Goal: Task Accomplishment & Management: Use online tool/utility

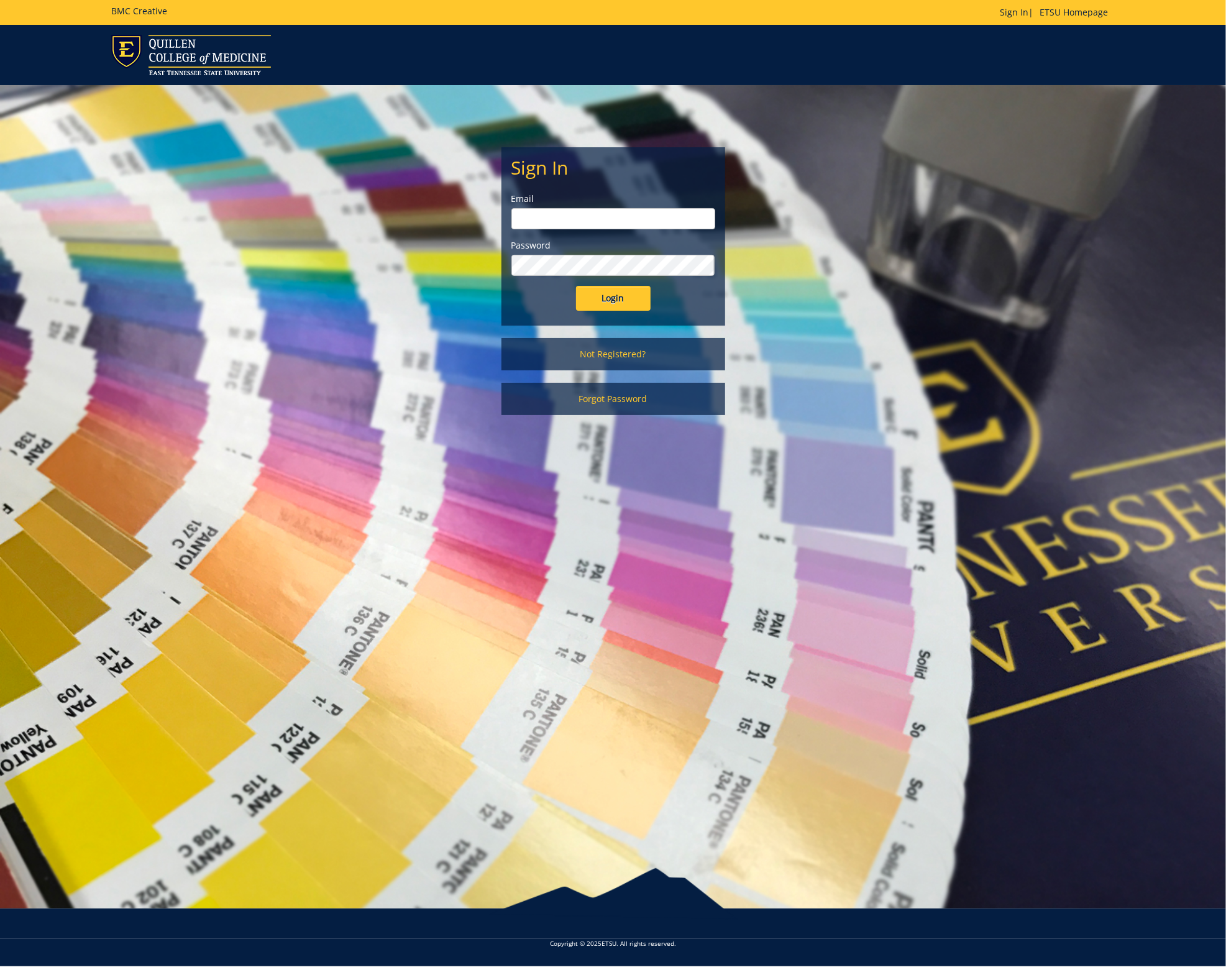
type input "[EMAIL_ADDRESS][DOMAIN_NAME]"
click at [613, 298] on input "Login" at bounding box center [613, 298] width 75 height 25
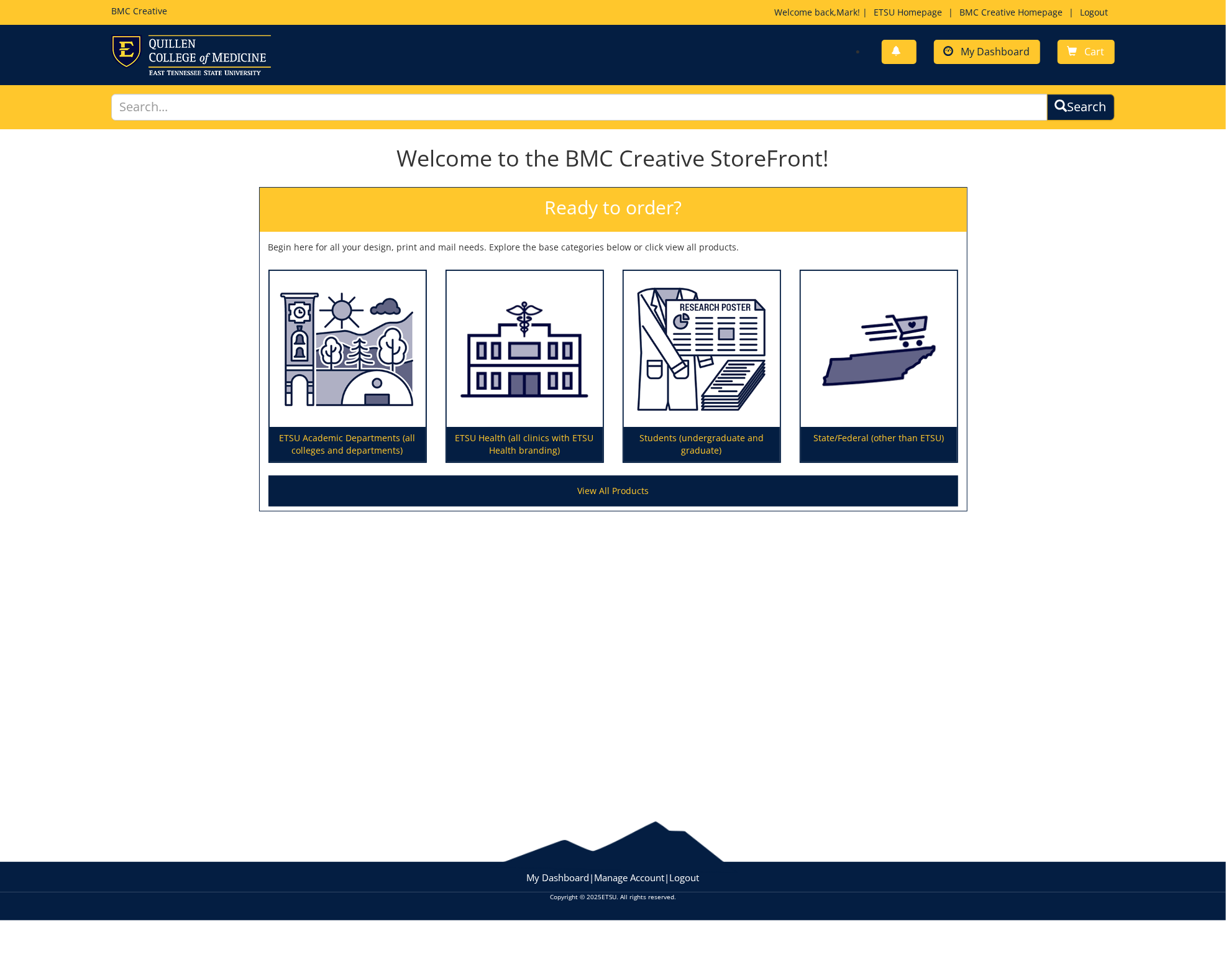
click at [980, 48] on span "My Dashboard" at bounding box center [996, 51] width 69 height 14
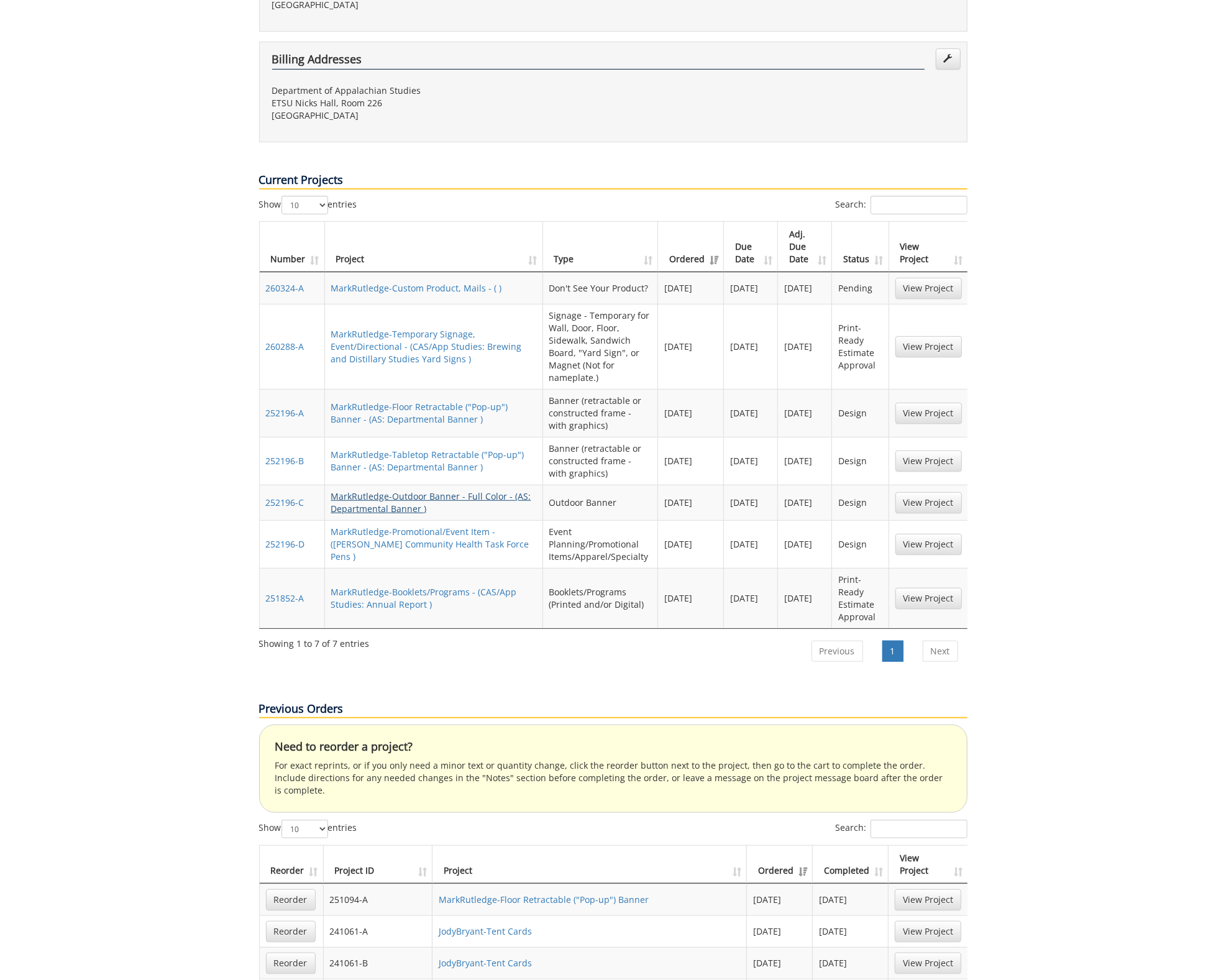
scroll to position [406, 0]
click at [428, 527] on link "MarkRutledge-Promotional/Event Item - (Langston Community Health Task Force Pen…" at bounding box center [431, 545] width 198 height 36
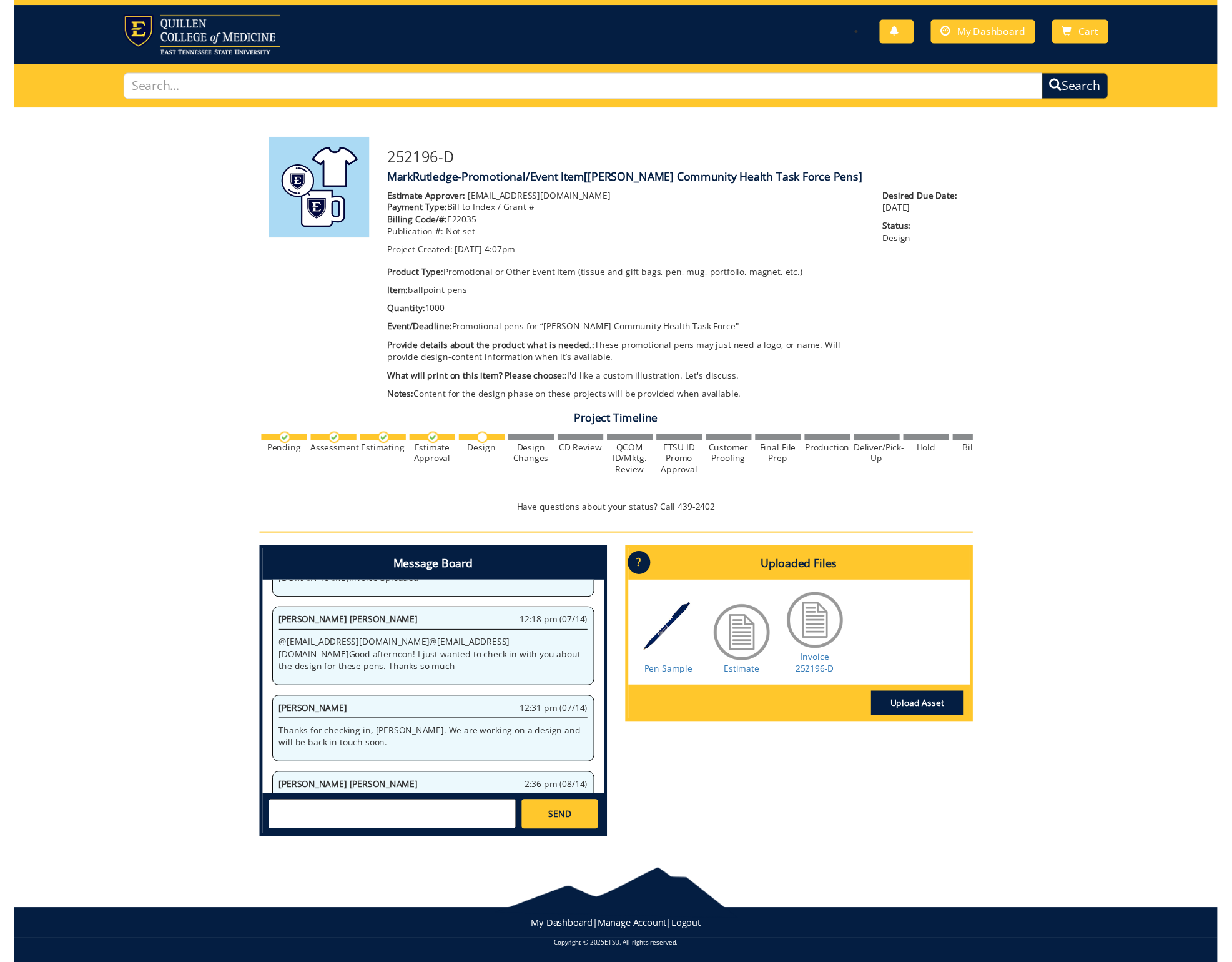
scroll to position [18, 0]
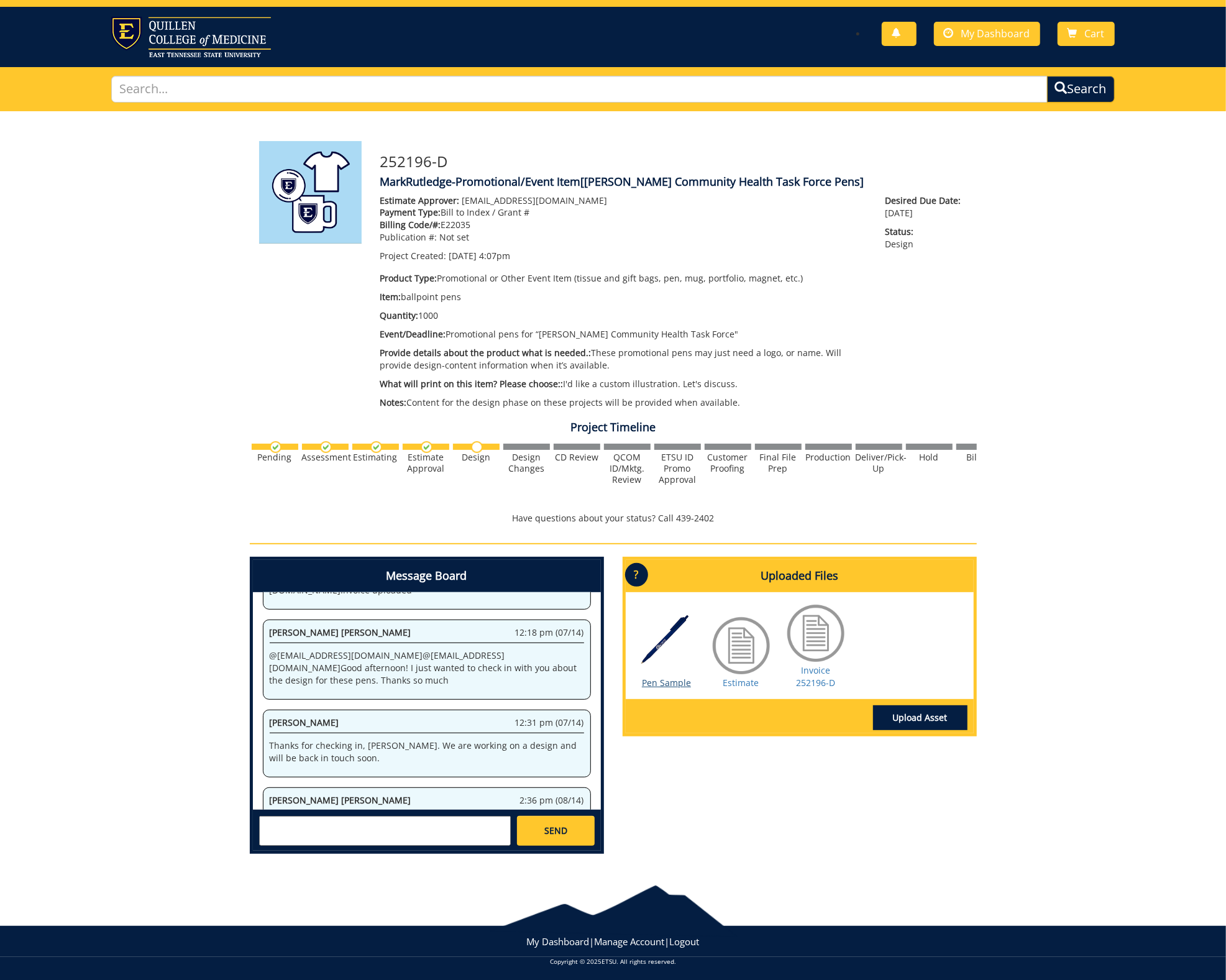
click at [680, 679] on link "Pen Sample" at bounding box center [666, 682] width 49 height 12
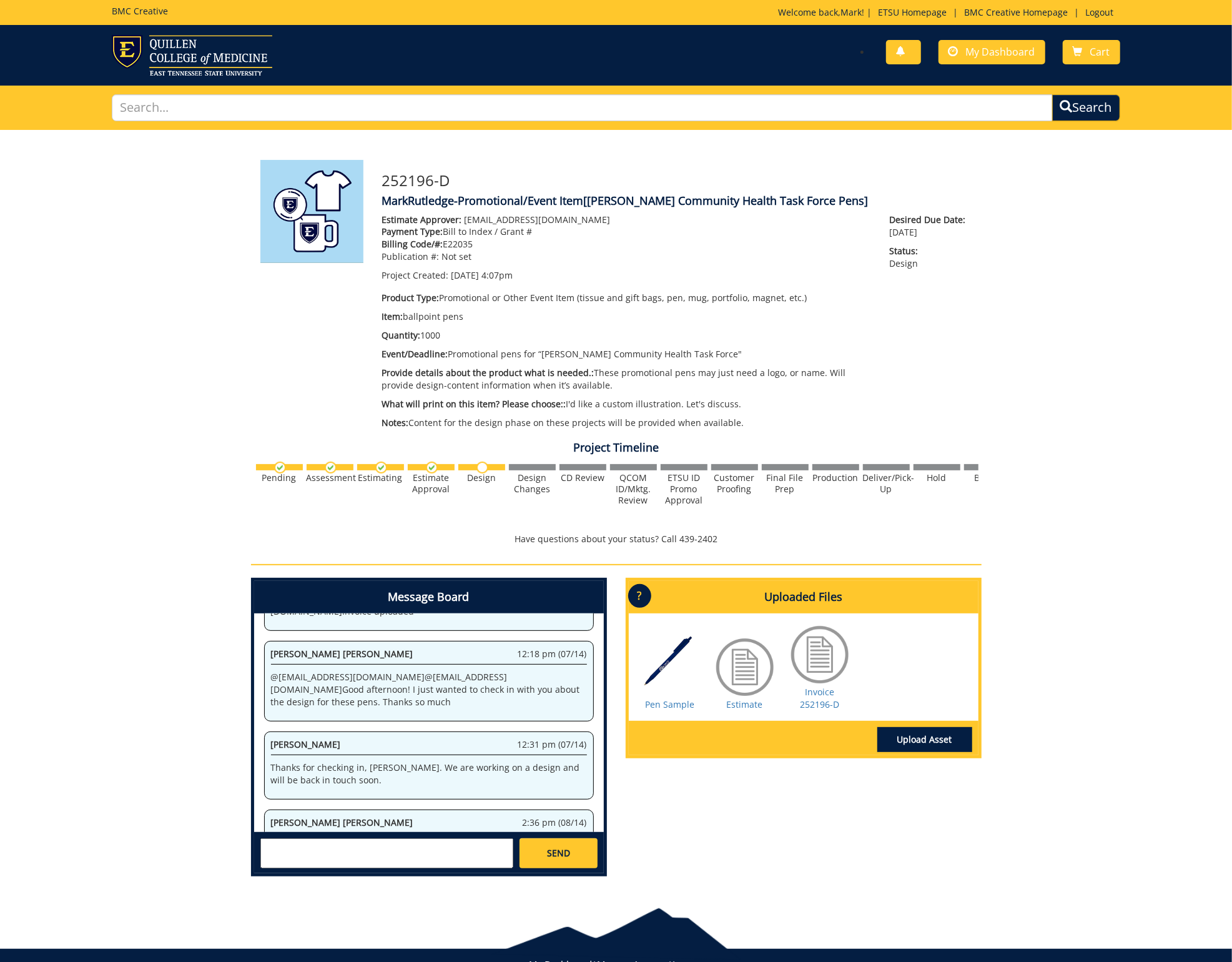
scroll to position [0, 0]
drag, startPoint x: 288, startPoint y: 835, endPoint x: 291, endPoint y: 842, distance: 7.6
click at [290, 838] on textarea at bounding box center [387, 853] width 253 height 30
click at [333, 858] on strong "[PERSON_NAME]" at bounding box center [312, 864] width 70 height 12
type textarea "@[EMAIL_ADDRESS][DOMAIN_NAME] Sending [PERSON_NAME] a note here to see if that …"
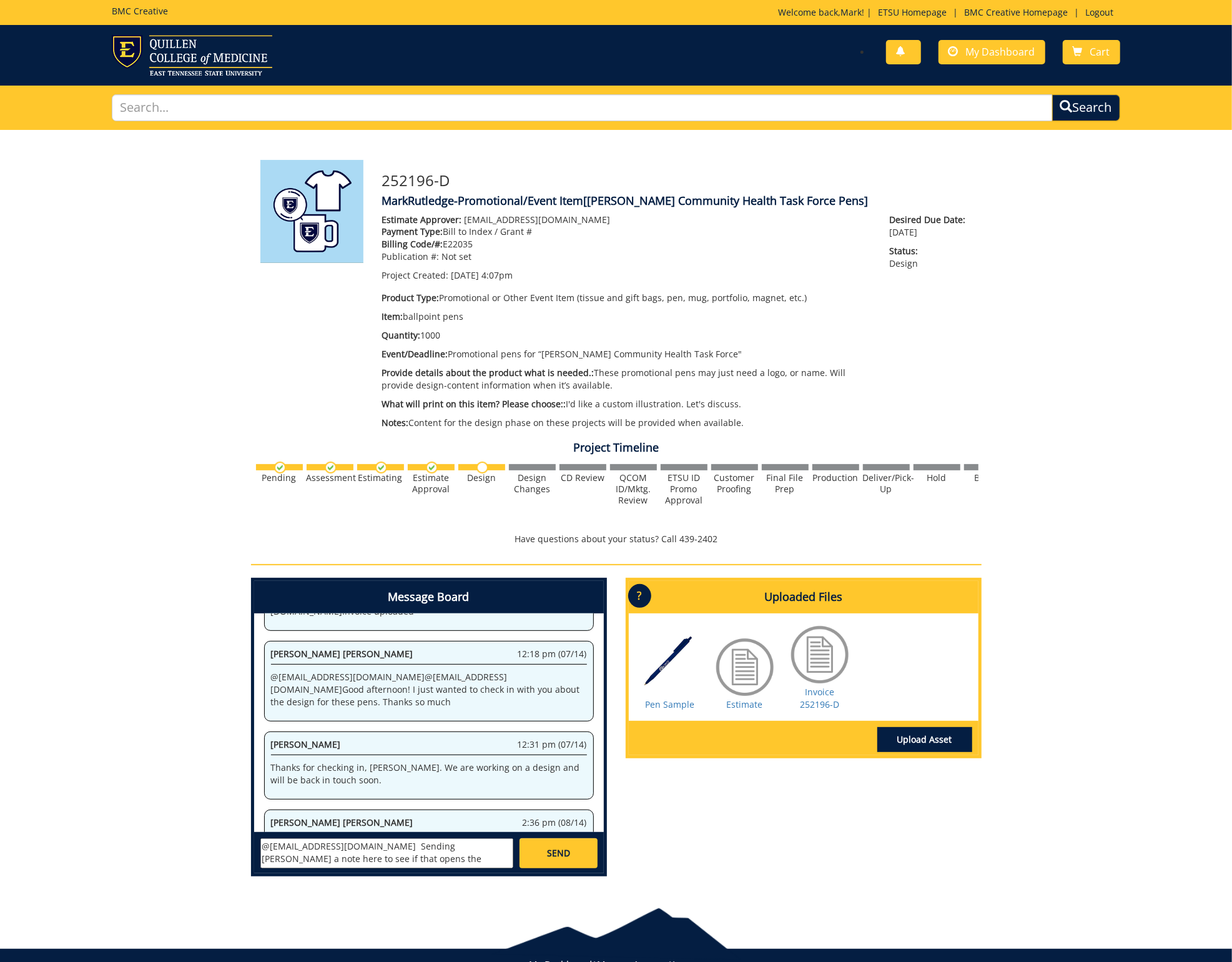
click at [559, 852] on span "SEND" at bounding box center [559, 852] width 23 height 12
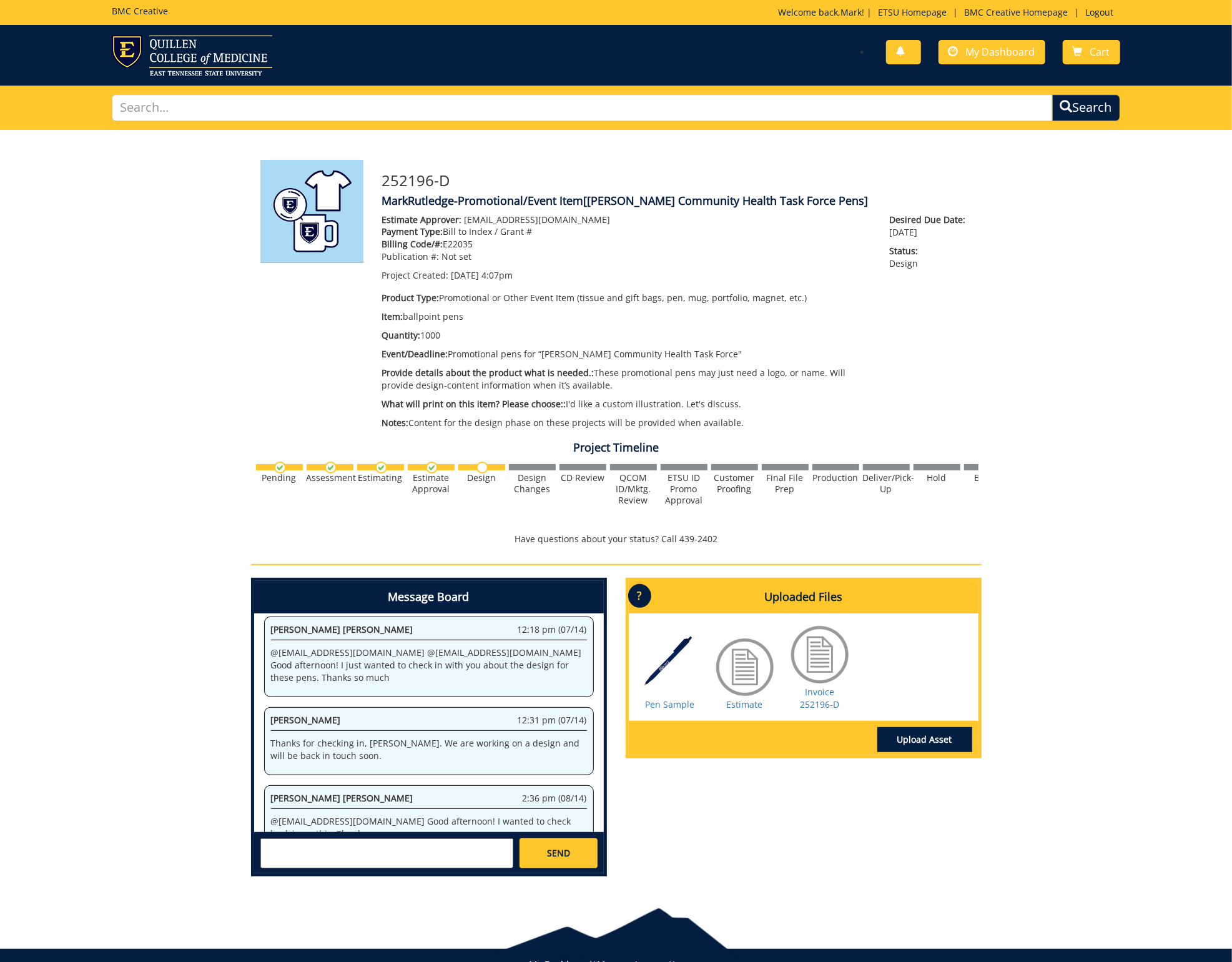
click at [381, 815] on p "@[EMAIL_ADDRESS][DOMAIN_NAME] Good afternoon! I wanted to check back in on this…" at bounding box center [428, 827] width 316 height 25
click at [922, 728] on link "Upload Asset" at bounding box center [925, 739] width 95 height 25
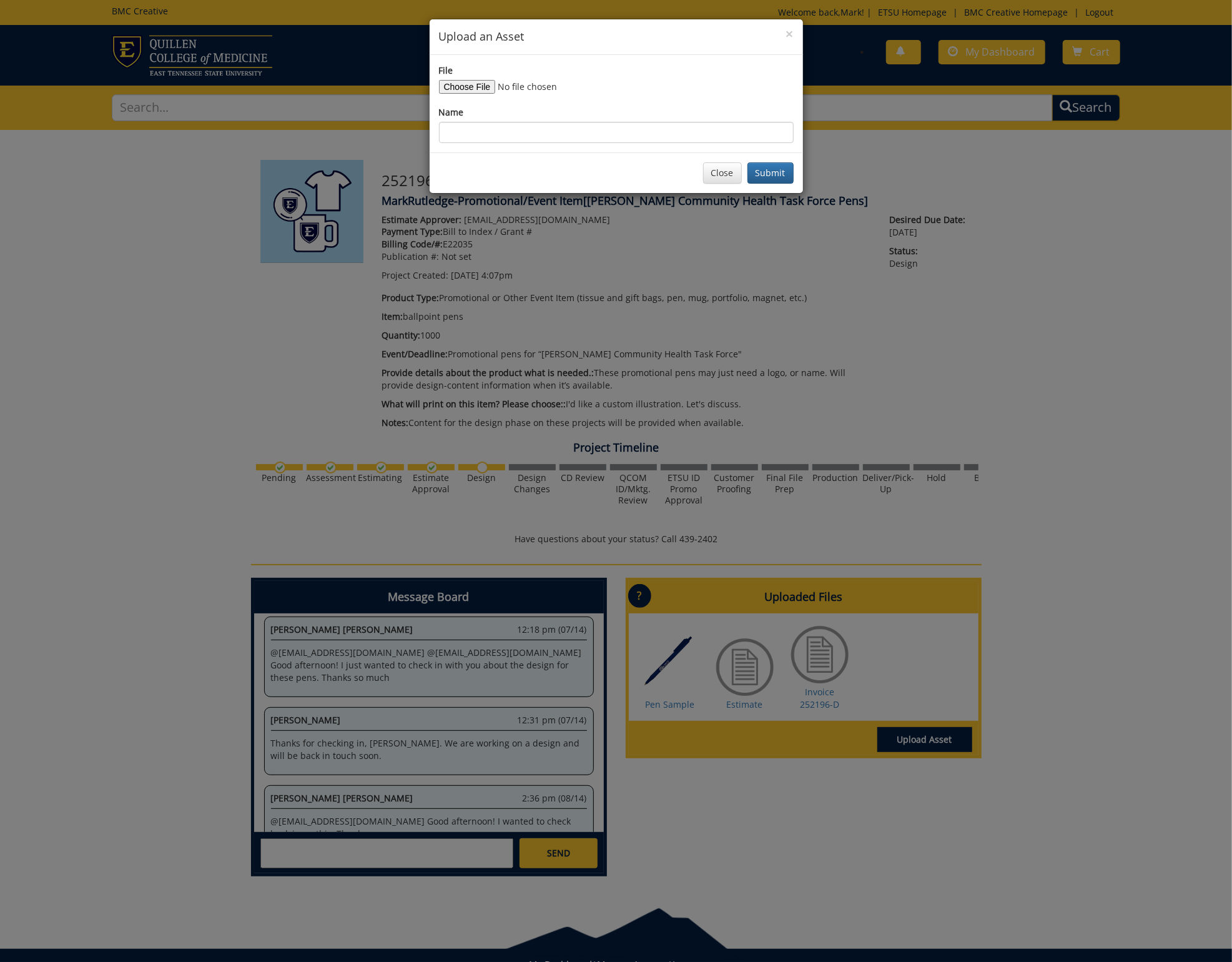
click at [483, 85] on input "File" at bounding box center [524, 87] width 170 height 14
type input "C:\fakepath\[PERSON_NAME] [URL]"
click at [471, 135] on input "Name" at bounding box center [616, 133] width 355 height 21
type input "[PERSON_NAME] [URL]"
click at [765, 168] on button "Submit" at bounding box center [771, 173] width 47 height 21
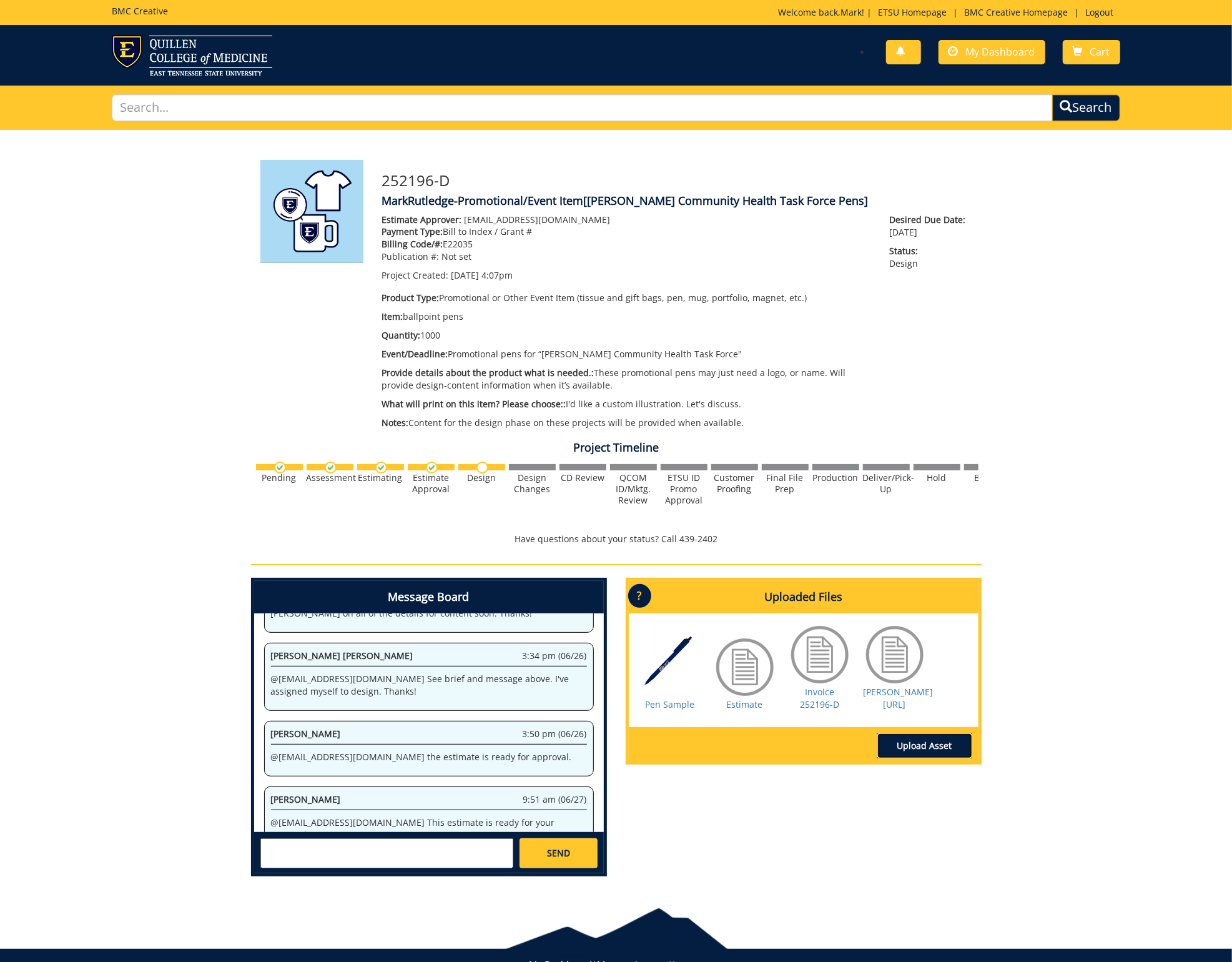
scroll to position [1630, 0]
